Goal: Transaction & Acquisition: Purchase product/service

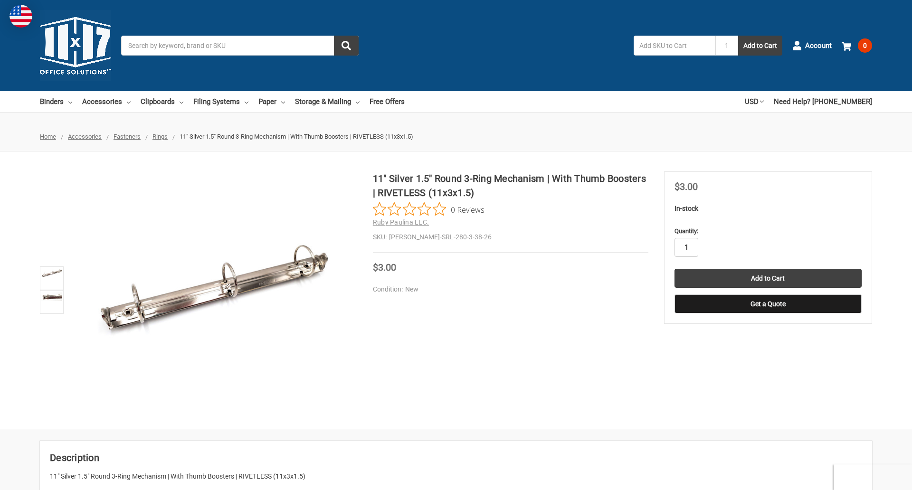
click at [686, 247] on input "1" at bounding box center [686, 247] width 24 height 19
type input "4"
click at [767, 304] on button "Get a Quote" at bounding box center [767, 303] width 187 height 19
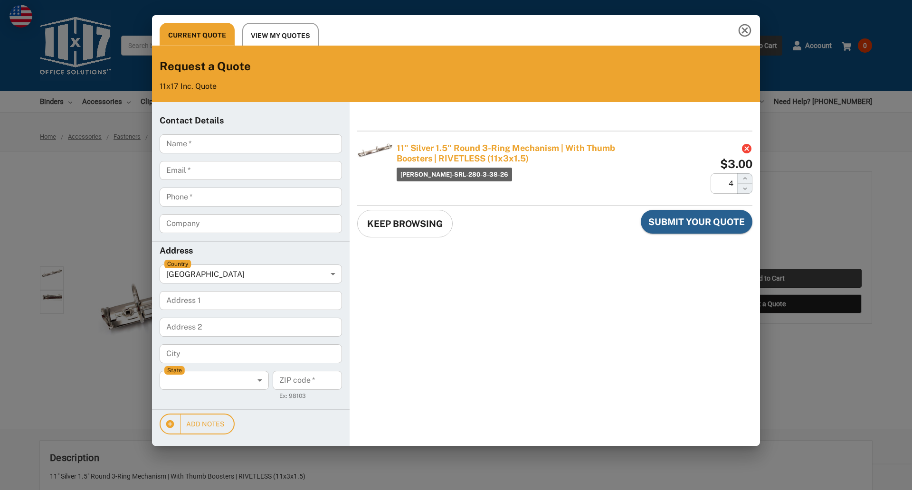
click at [767, 278] on div "Current Quote View My Quotes Request a Quote 11x17 Inc. Quote Contact Details N…" at bounding box center [456, 245] width 912 height 490
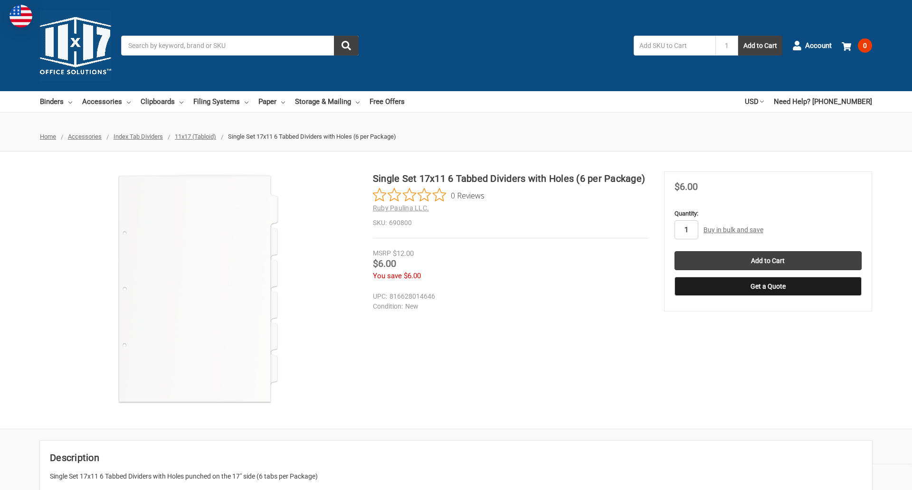
click at [686, 230] on input "1" at bounding box center [686, 229] width 24 height 19
type input "2"
click at [767, 286] on button "Get a Quote" at bounding box center [767, 286] width 187 height 19
click at [767, 261] on input "Add to Cart" at bounding box center [767, 260] width 187 height 19
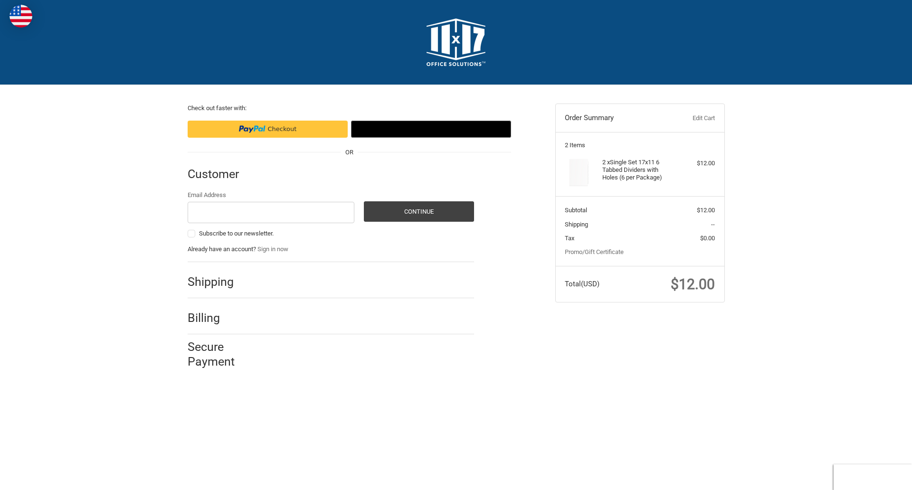
click at [271, 212] on input "Email Address" at bounding box center [271, 212] width 167 height 21
type input "[EMAIL_ADDRESS][DOMAIN_NAME]"
click at [418, 211] on button "Continue" at bounding box center [419, 211] width 110 height 20
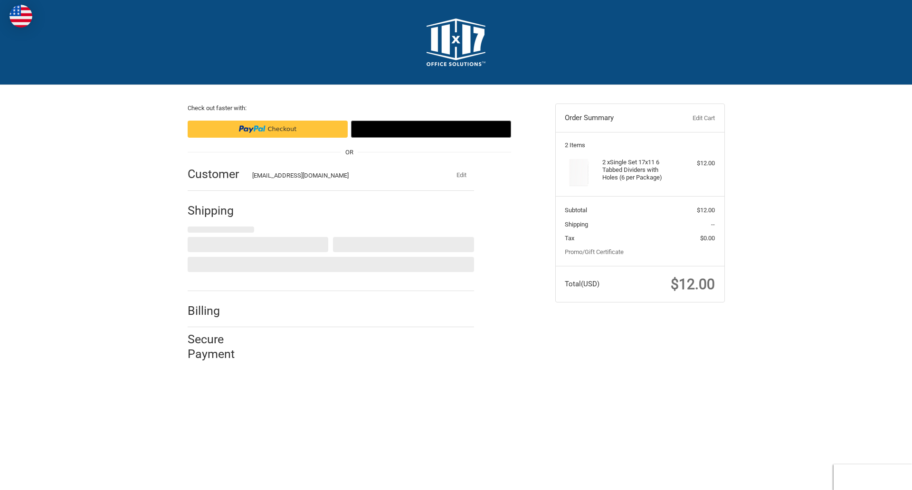
select select "US"
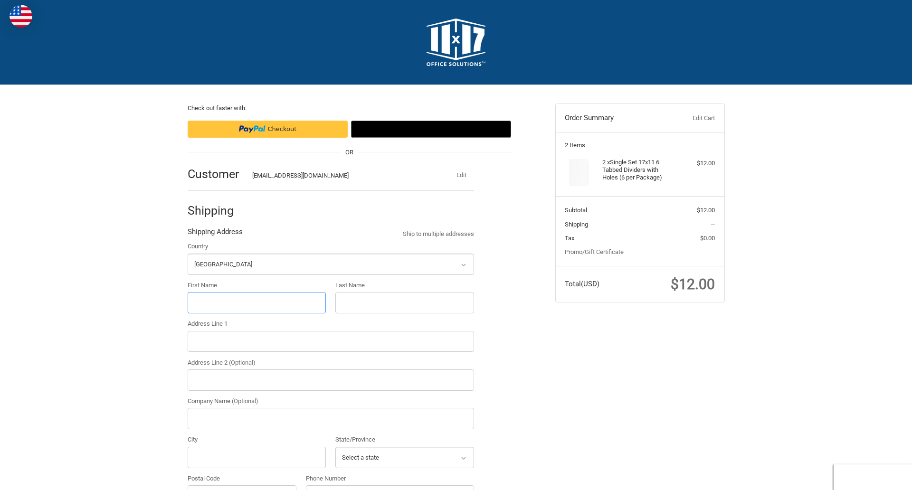
click at [256, 302] on input "First Name" at bounding box center [257, 302] width 139 height 21
type input "reflectiz"
click at [404, 302] on input "Last Name" at bounding box center [404, 302] width 139 height 21
type input "bigcommerce"
click at [242, 485] on input "Postal Code" at bounding box center [242, 495] width 109 height 21
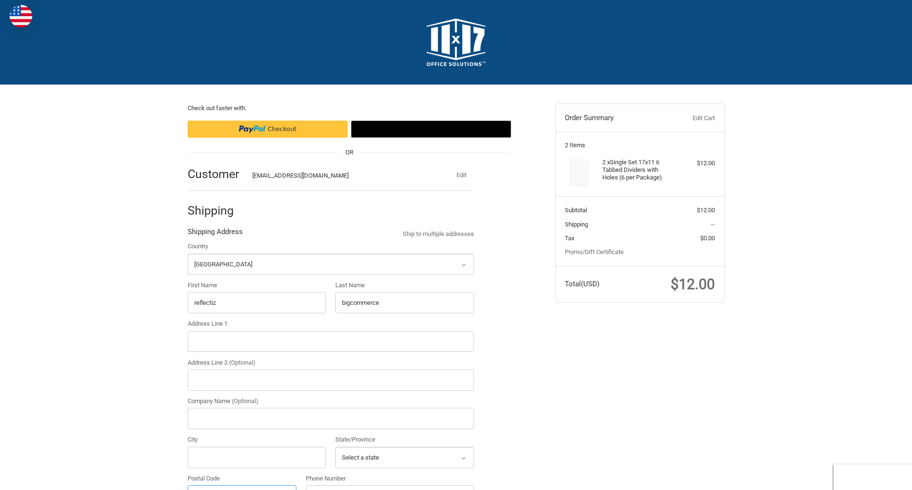
scroll to position [17, 0]
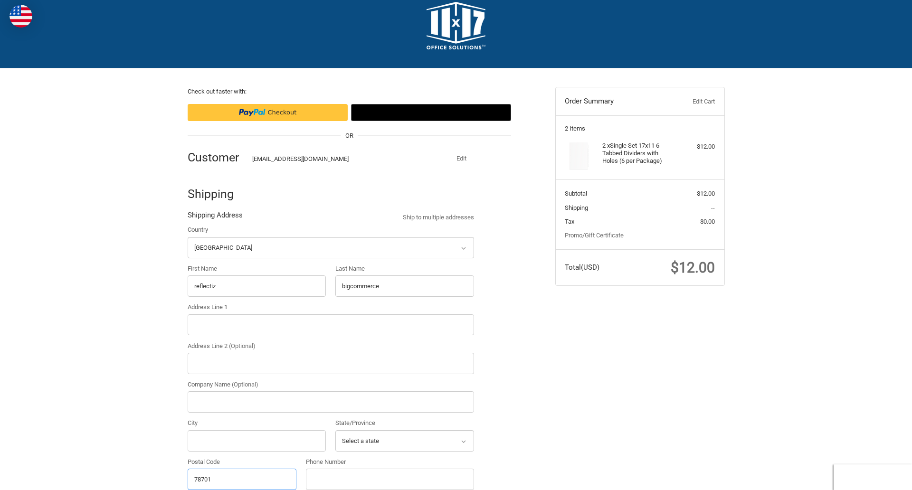
click at [242, 479] on input "78701" at bounding box center [242, 479] width 109 height 21
type input "78701"
click at [330, 324] on input "Address Line 1" at bounding box center [331, 324] width 286 height 21
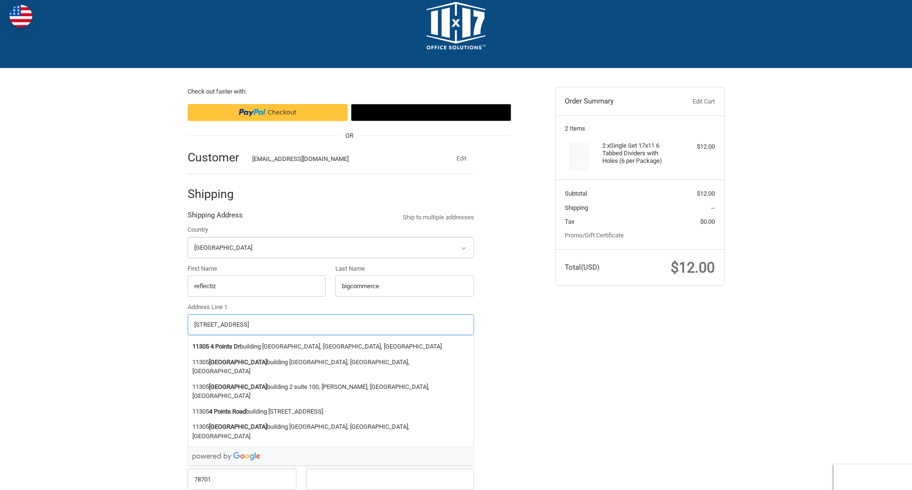
type input "[STREET_ADDRESS]"
click at [215, 217] on legend "Shipping Address" at bounding box center [215, 217] width 55 height 15
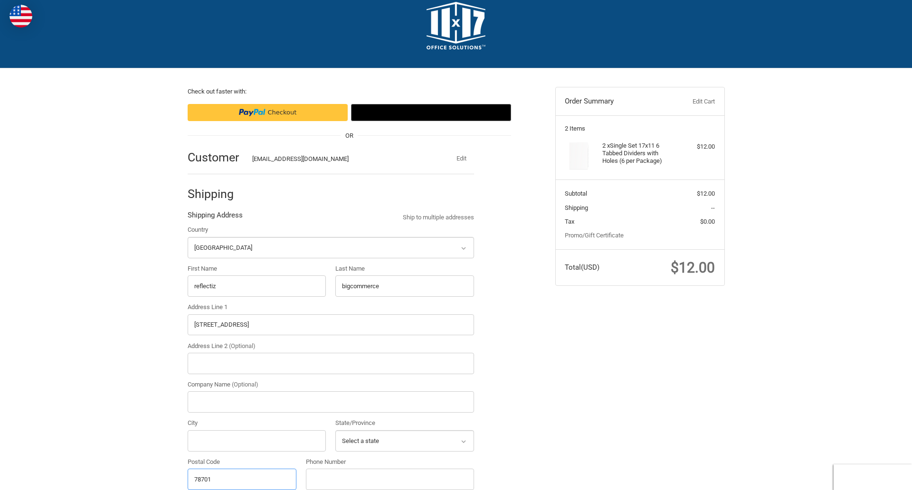
click at [242, 479] on input "78701" at bounding box center [242, 479] width 109 height 21
type input "78701"
select select "[GEOGRAPHIC_DATA]"
click at [330, 363] on input "Address Line 2 (Optional)" at bounding box center [331, 363] width 286 height 21
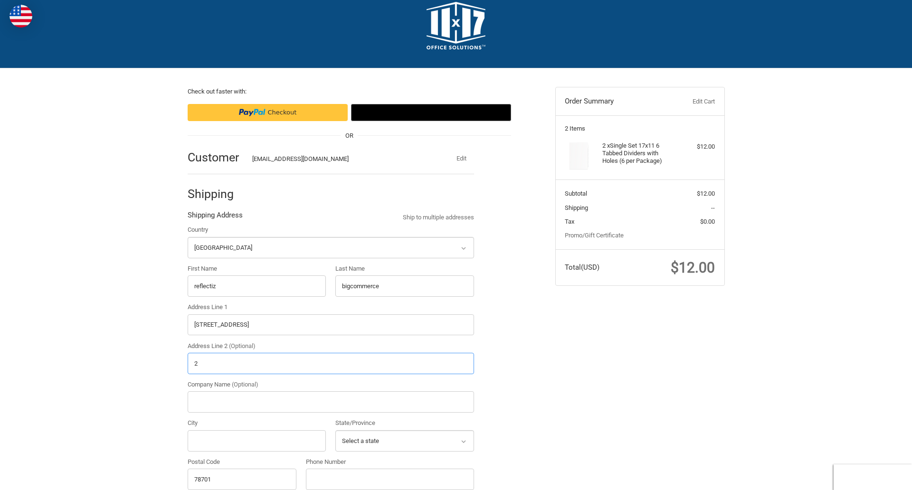
type input "2"
click at [256, 441] on input "City" at bounding box center [257, 440] width 139 height 21
click at [256, 441] on input "Austin" at bounding box center [257, 440] width 139 height 21
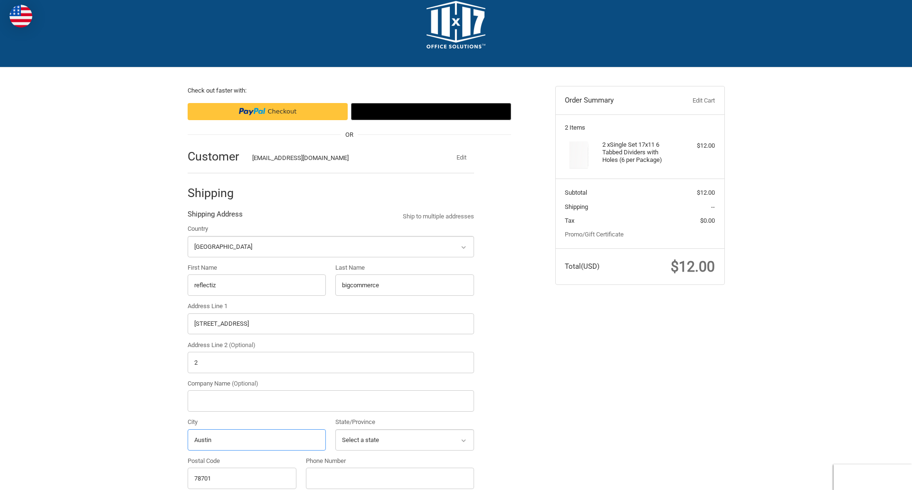
scroll to position [303, 0]
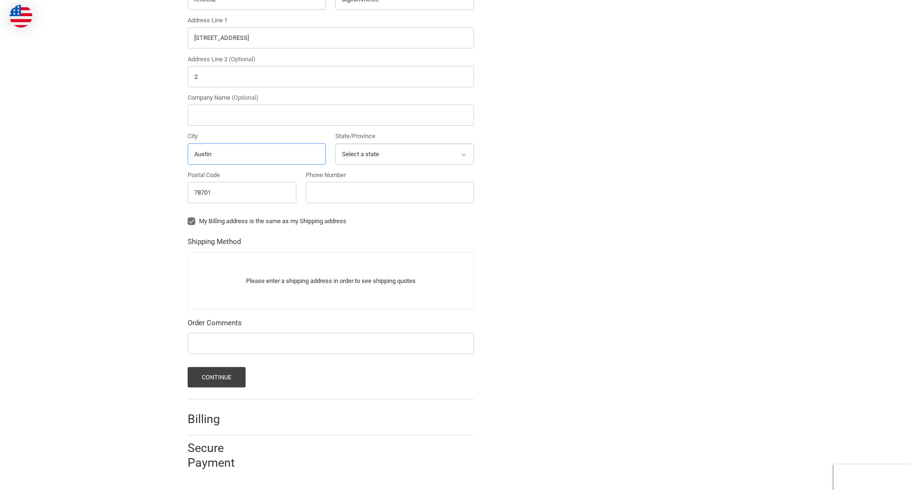
type input "Austin"
click at [389, 192] on input "Phone Number" at bounding box center [390, 192] width 168 height 21
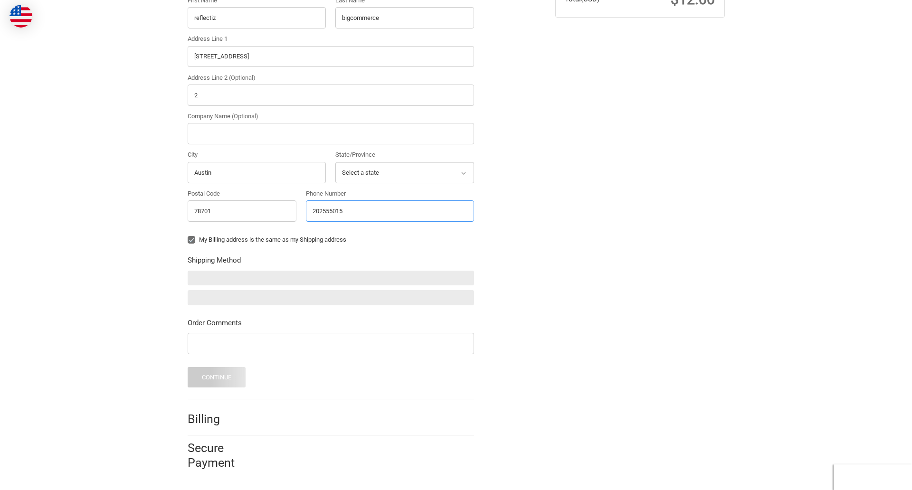
type input "2025550150"
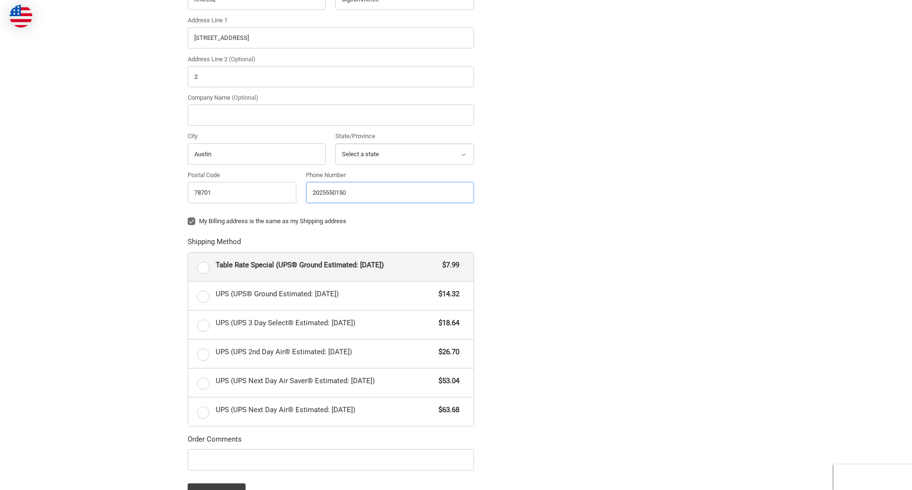
radio input "true"
type input "2025550150"
click at [330, 115] on input "Company Name (Optional)" at bounding box center [331, 114] width 286 height 21
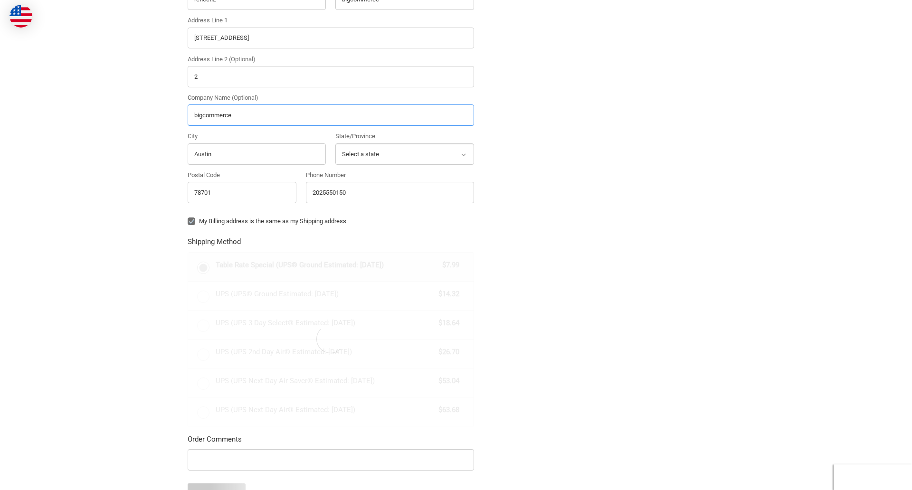
type input "bigcommerce"
click at [188, 209] on div "Country Select a country [GEOGRAPHIC_DATA] [GEOGRAPHIC_DATA] [GEOGRAPHIC_DATA] …" at bounding box center [331, 73] width 296 height 271
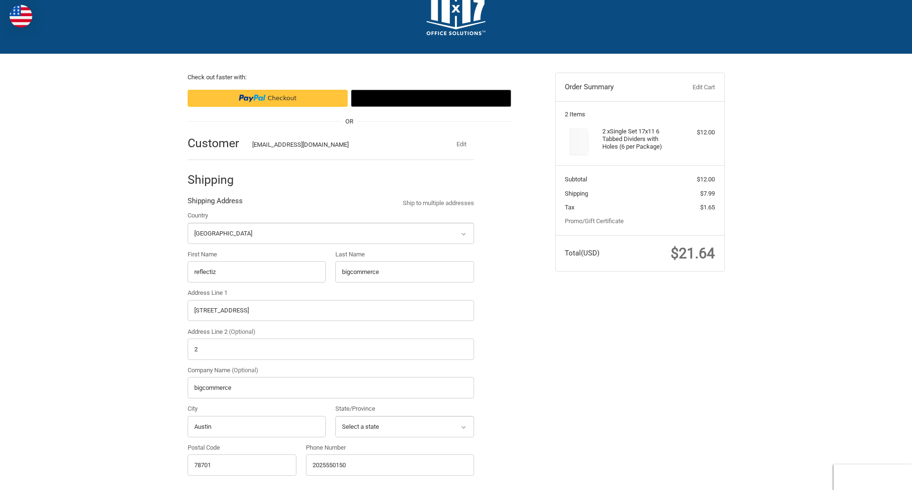
click at [335, 283] on div "Country Select a country [GEOGRAPHIC_DATA] [GEOGRAPHIC_DATA] [GEOGRAPHIC_DATA] …" at bounding box center [331, 346] width 296 height 271
click at [188, 361] on div "Country Select a country [GEOGRAPHIC_DATA] [GEOGRAPHIC_DATA] [GEOGRAPHIC_DATA] …" at bounding box center [331, 346] width 296 height 271
click at [188, 400] on div "Country Select a country [GEOGRAPHIC_DATA] [GEOGRAPHIC_DATA] [GEOGRAPHIC_DATA] …" at bounding box center [331, 346] width 296 height 271
click at [188, 438] on div "Country Select a country [GEOGRAPHIC_DATA] [GEOGRAPHIC_DATA] [GEOGRAPHIC_DATA] …" at bounding box center [331, 346] width 296 height 271
click at [335, 438] on div "Country Select a country [GEOGRAPHIC_DATA] [GEOGRAPHIC_DATA] [GEOGRAPHIC_DATA] …" at bounding box center [331, 346] width 296 height 271
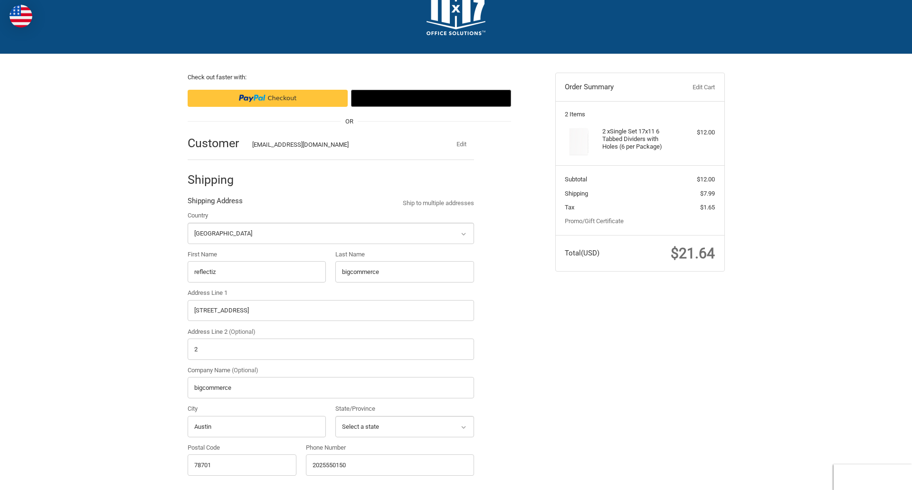
click at [188, 477] on div "Country Select a country [GEOGRAPHIC_DATA] [GEOGRAPHIC_DATA] [GEOGRAPHIC_DATA] …" at bounding box center [331, 346] width 296 height 271
click at [306, 477] on div "Phone Number [PHONE_NUMBER]" at bounding box center [390, 462] width 178 height 38
click at [188, 245] on form "Country Select a country [GEOGRAPHIC_DATA] [GEOGRAPHIC_DATA] [GEOGRAPHIC_DATA] …" at bounding box center [331, 493] width 286 height 565
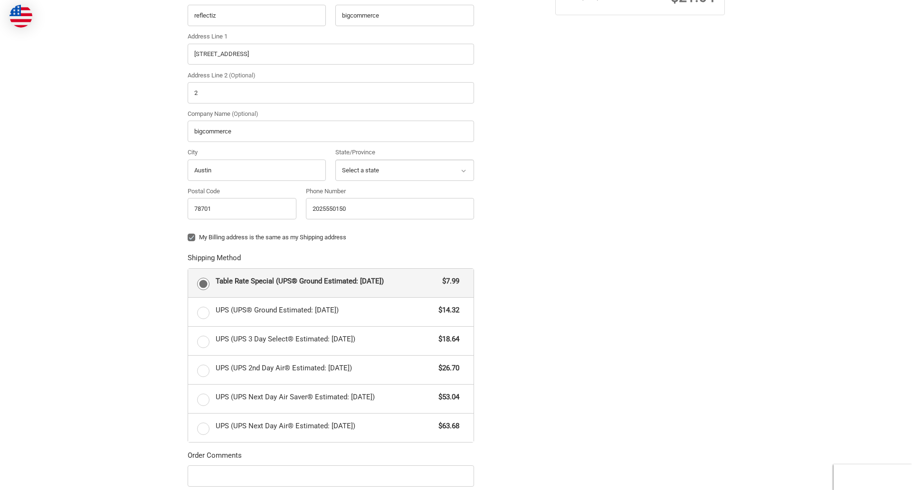
click at [188, 488] on form "Country Select a country [GEOGRAPHIC_DATA] [GEOGRAPHIC_DATA] [GEOGRAPHIC_DATA] …" at bounding box center [331, 236] width 286 height 565
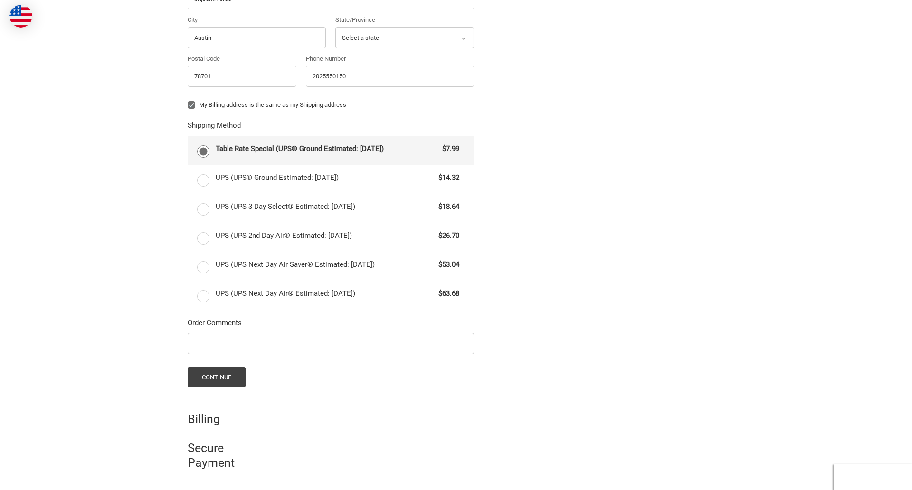
click at [330, 150] on span "Table Rate Special (UPS® Ground Estimated: [DATE])" at bounding box center [327, 148] width 222 height 11
click at [188, 137] on input "Table Rate Special (UPS® Ground Estimated: [DATE]) $7.99" at bounding box center [188, 136] width 0 height 0
click at [216, 377] on button "Continue" at bounding box center [217, 377] width 58 height 20
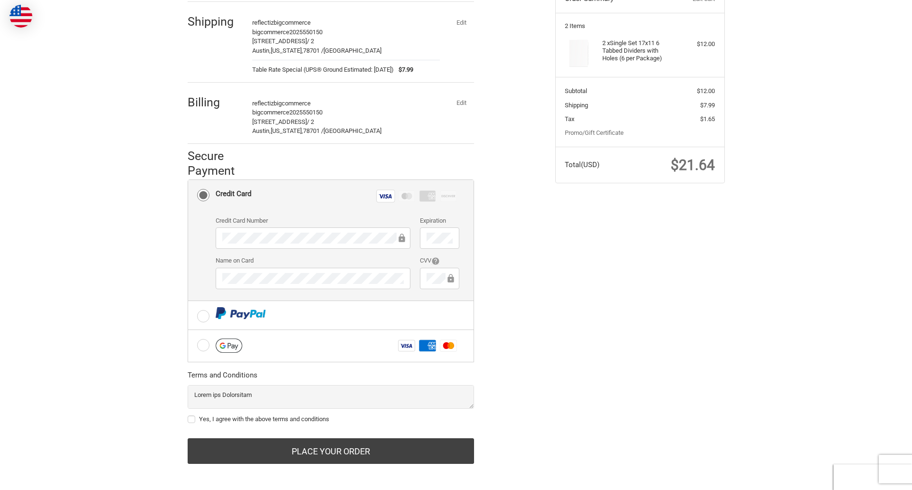
scroll to position [123, 0]
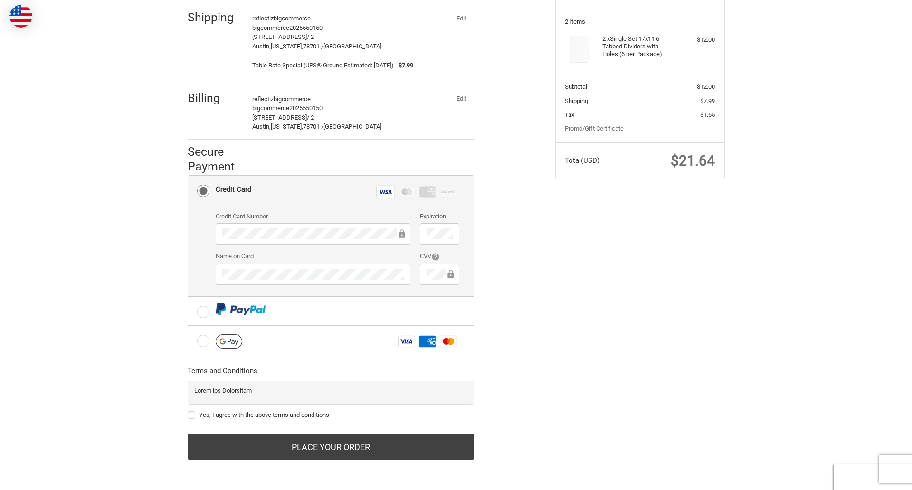
click at [330, 415] on label "Yes, I agree with the above terms and conditions" at bounding box center [331, 415] width 286 height 8
click at [188, 411] on input "Yes, I agree with the above terms and conditions" at bounding box center [188, 410] width 0 height 0
checkbox input "true"
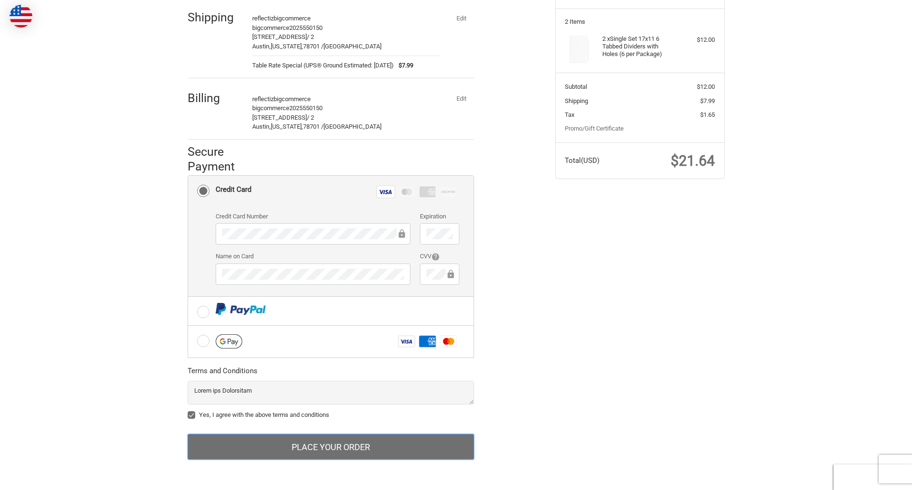
click at [330, 447] on button "Place Your Order" at bounding box center [331, 447] width 286 height 26
